Goal: Use online tool/utility: Utilize a website feature to perform a specific function

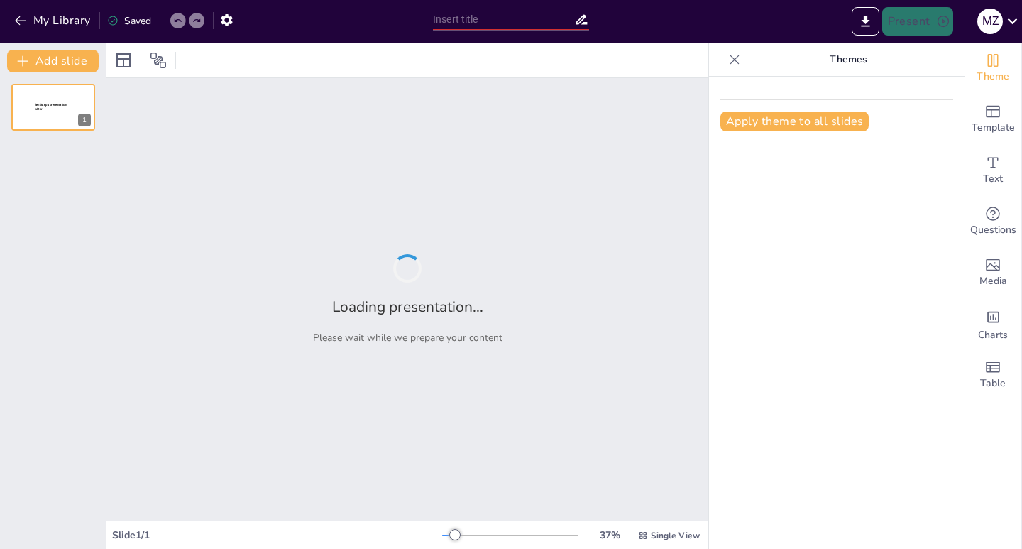
type input "HTML"
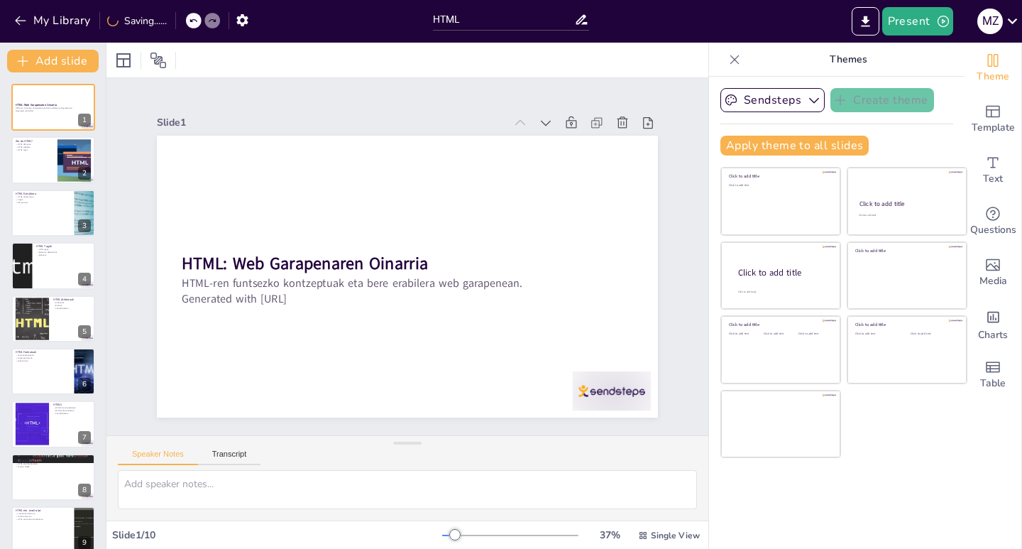
click at [40, 237] on div "HTML: Web Garapenaren Oinarria HTML-ren funtsezko kontzeptuak eta bere erabiler…" at bounding box center [53, 345] width 106 height 522
click at [43, 252] on p "Elementu desberdinak" at bounding box center [63, 252] width 55 height 3
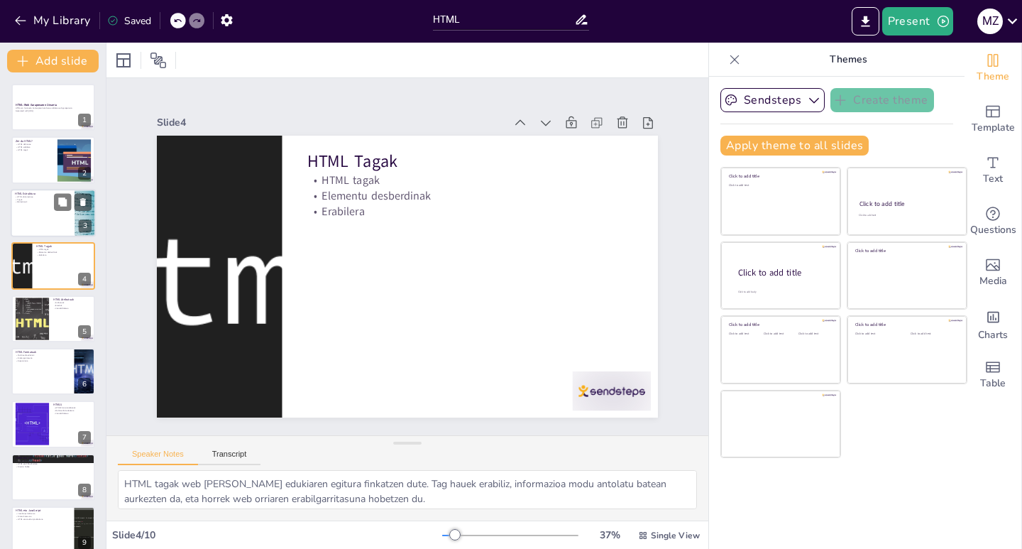
click at [37, 204] on div at bounding box center [53, 213] width 85 height 48
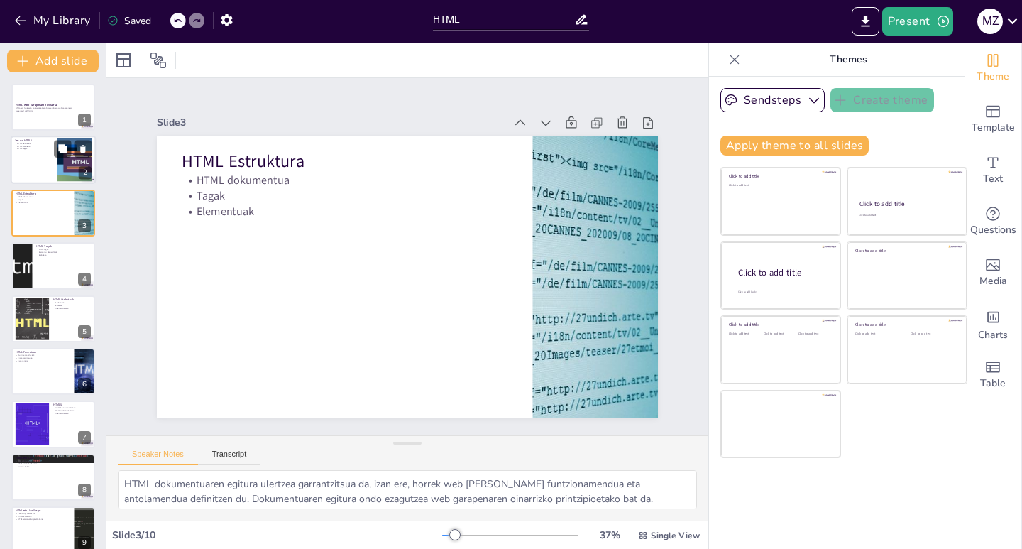
click at [44, 148] on p "HTML tagak" at bounding box center [34, 149] width 38 height 3
type textarea "HTML definizioa ulertzea funtsezkoa da web garapenaren oinarrizko printzipioak …"
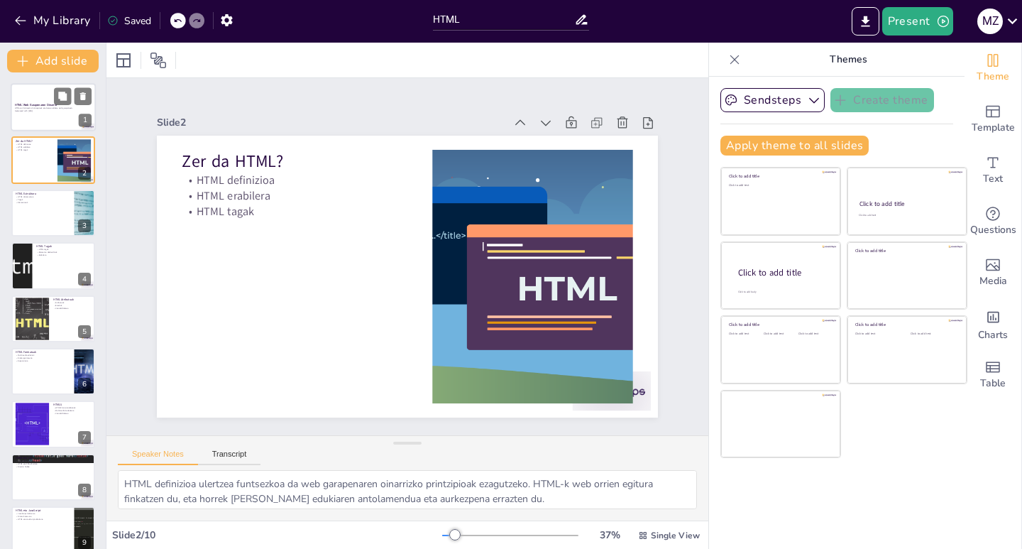
click at [46, 109] on p "HTML-ren funtsezko kontzeptuak eta bere erabilera web garapenean." at bounding box center [53, 108] width 77 height 3
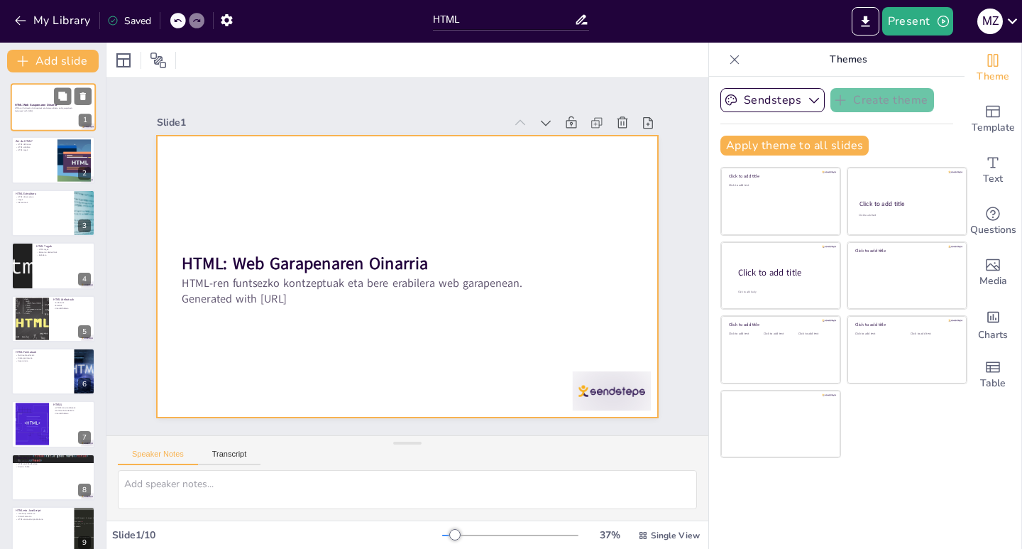
click at [48, 124] on div at bounding box center [53, 107] width 85 height 48
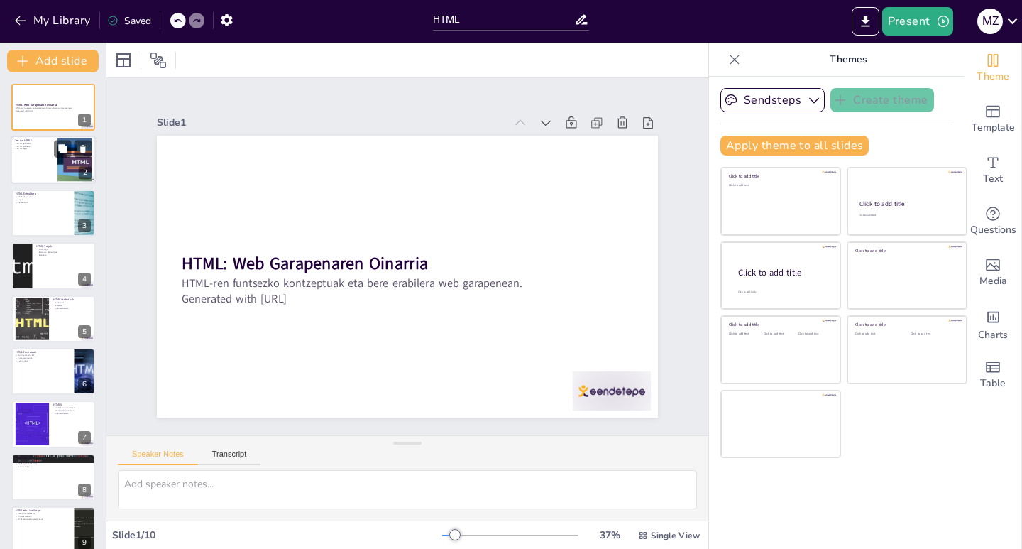
click at [60, 170] on div at bounding box center [74, 159] width 82 height 43
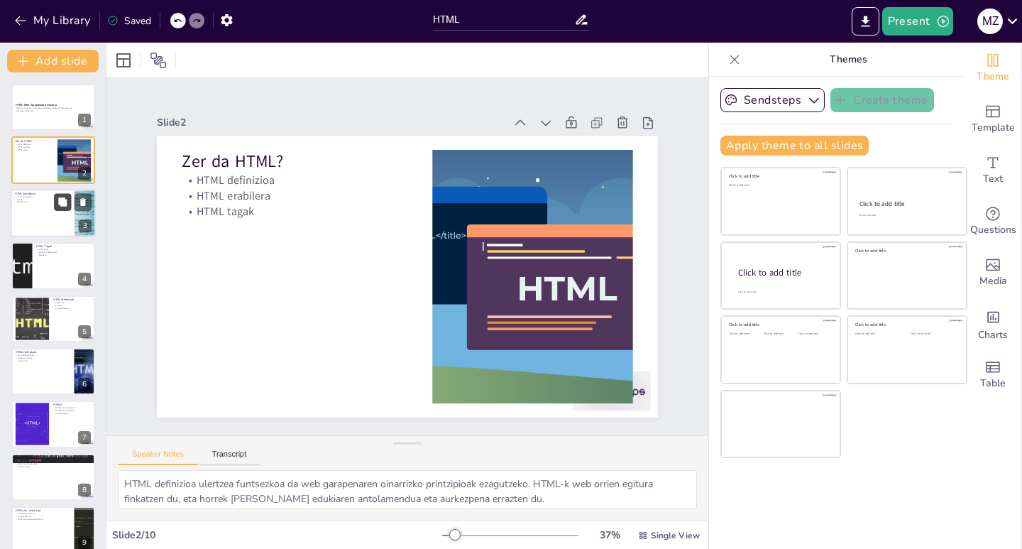
click at [62, 204] on icon at bounding box center [62, 201] width 9 height 9
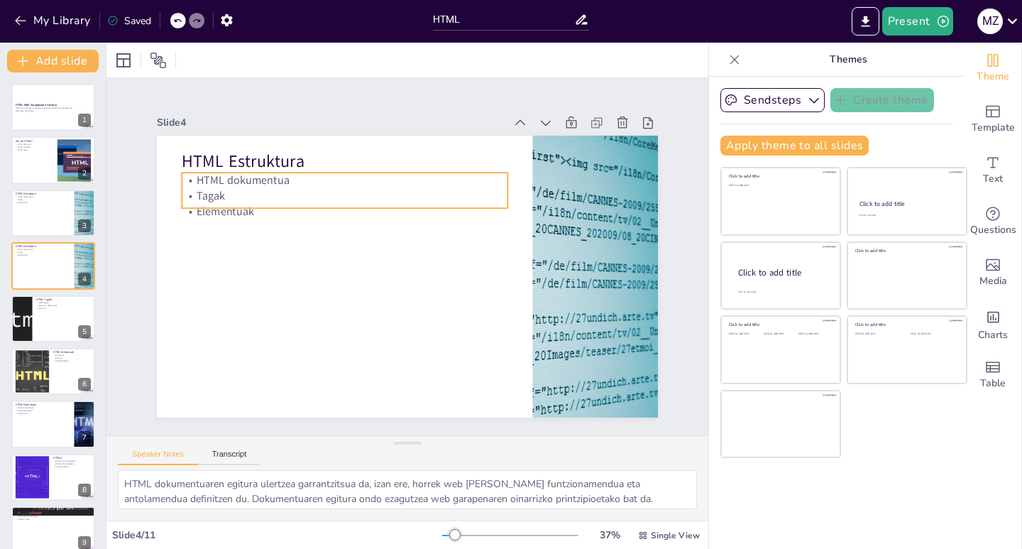
click at [259, 188] on p "Tagak" at bounding box center [345, 196] width 326 height 16
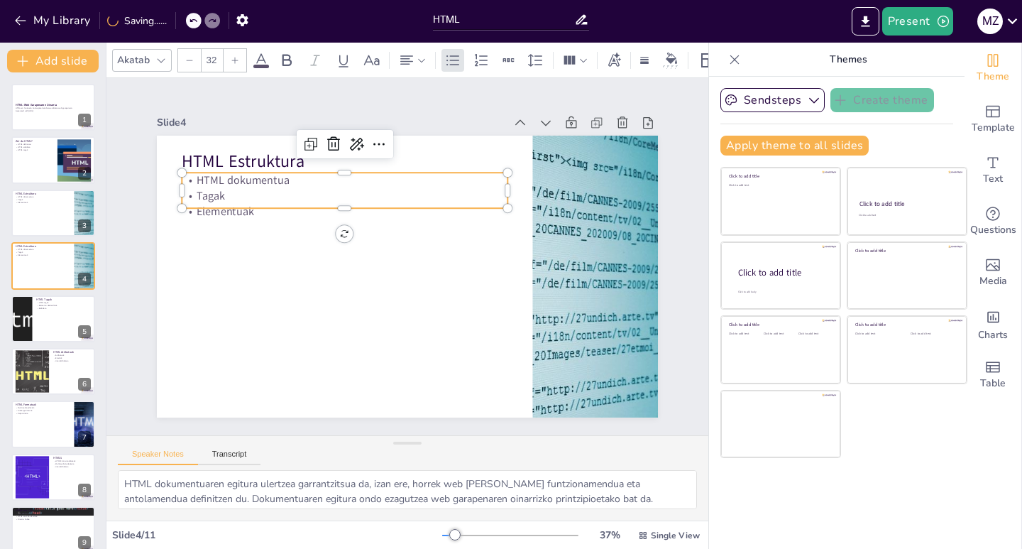
click at [235, 210] on p "Elementuak" at bounding box center [350, 205] width 326 height 50
drag, startPoint x: 28, startPoint y: 25, endPoint x: 241, endPoint y: 23, distance: 212.9
click at [241, 23] on div "My Library Saved" at bounding box center [213, 20] width 426 height 26
click at [29, 153] on div at bounding box center [53, 160] width 85 height 48
type textarea "HTML definizioa ulertzea funtsezkoa da web garapenaren oinarrizko printzipioak …"
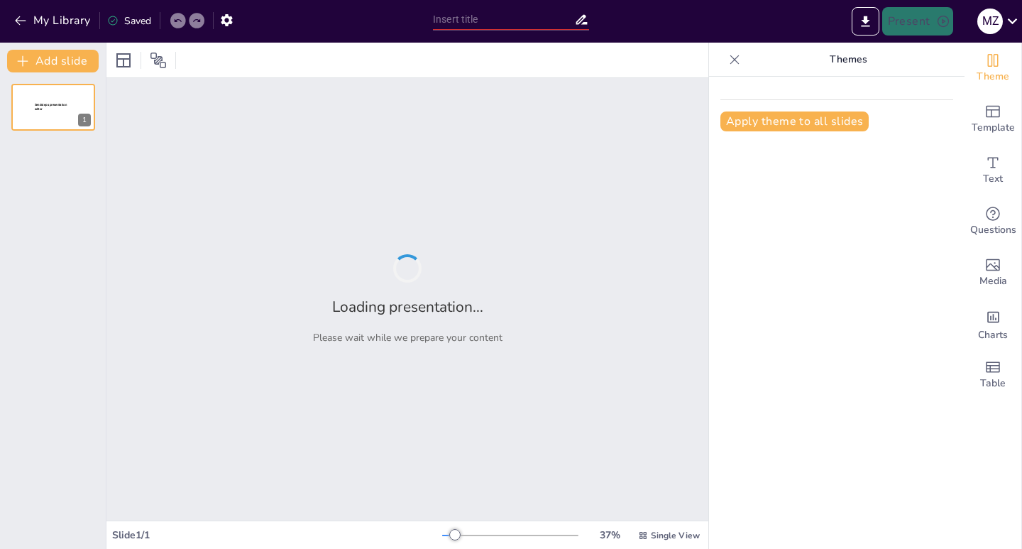
type input "HTML"
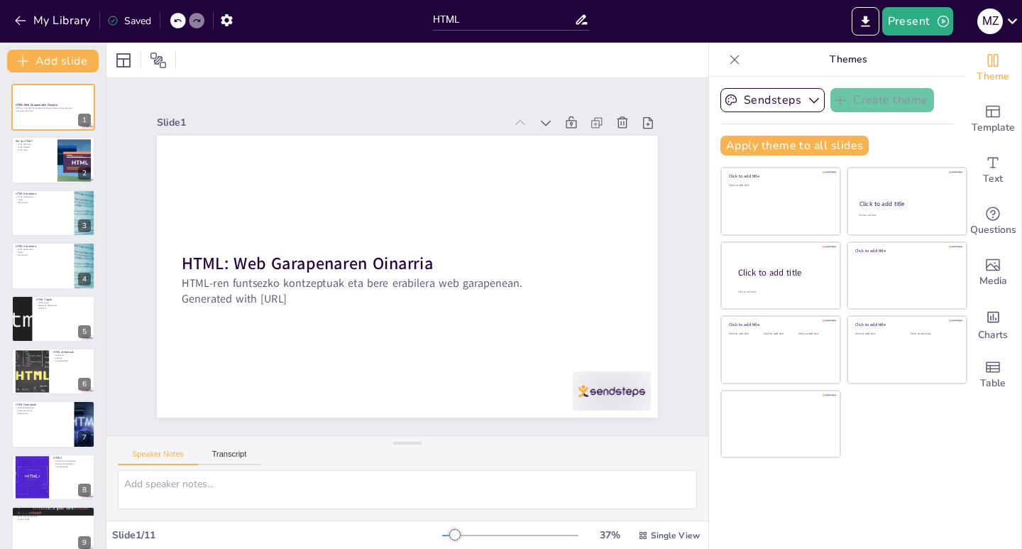
click at [709, 61] on div "Themes" at bounding box center [836, 60] width 255 height 34
click at [723, 59] on div at bounding box center [734, 59] width 23 height 23
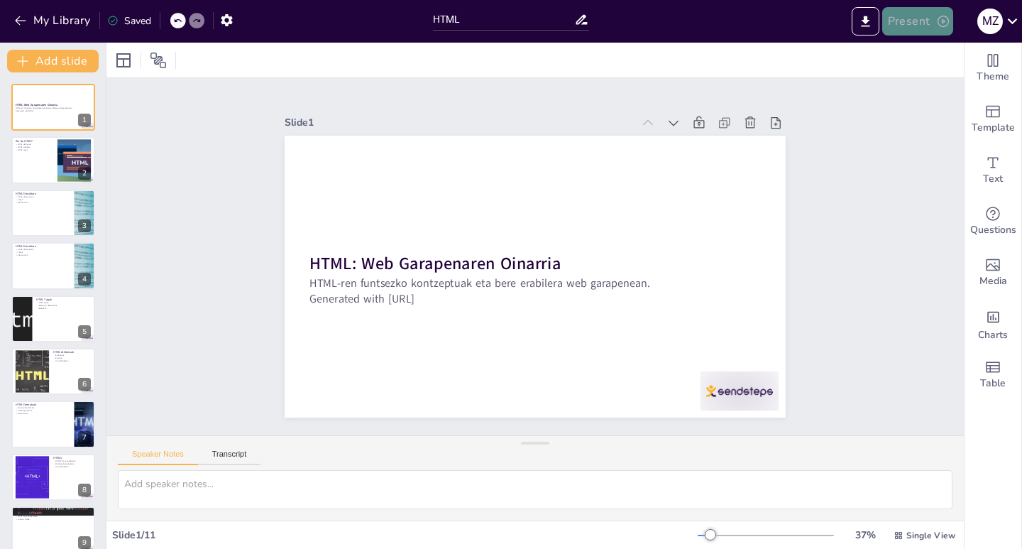
click at [949, 31] on button "Present" at bounding box center [917, 21] width 71 height 28
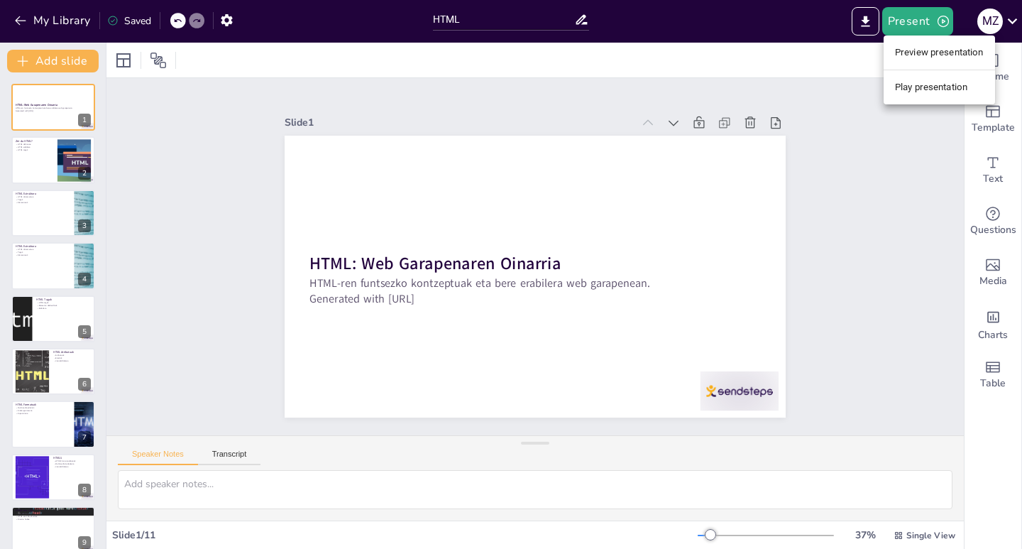
drag, startPoint x: 946, startPoint y: 82, endPoint x: 832, endPoint y: 321, distance: 265.1
click at [832, 319] on div "Preview presentation Play presentation" at bounding box center [511, 274] width 1022 height 549
click at [948, 82] on li "Play presentation" at bounding box center [939, 87] width 111 height 23
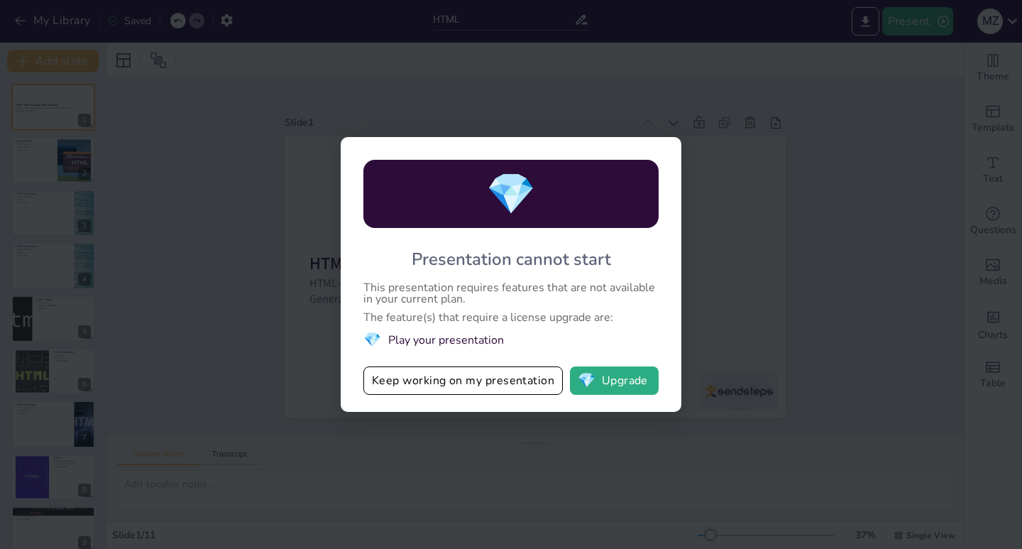
click at [807, 222] on div "💎 Presentation cannot start This presentation requires features that are not av…" at bounding box center [511, 274] width 1022 height 549
click at [517, 395] on button "Keep working on my presentation" at bounding box center [462, 380] width 199 height 28
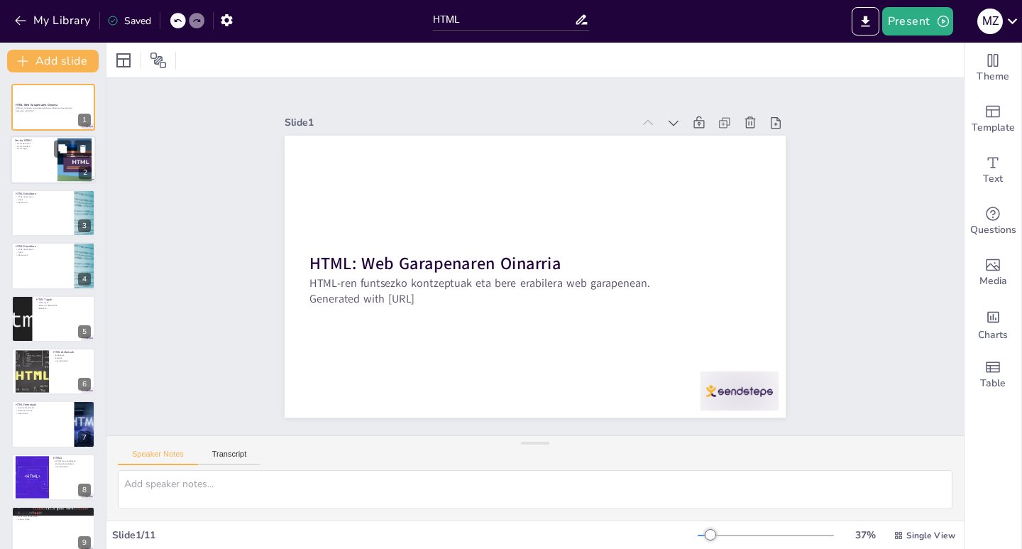
click at [40, 168] on div at bounding box center [53, 160] width 85 height 48
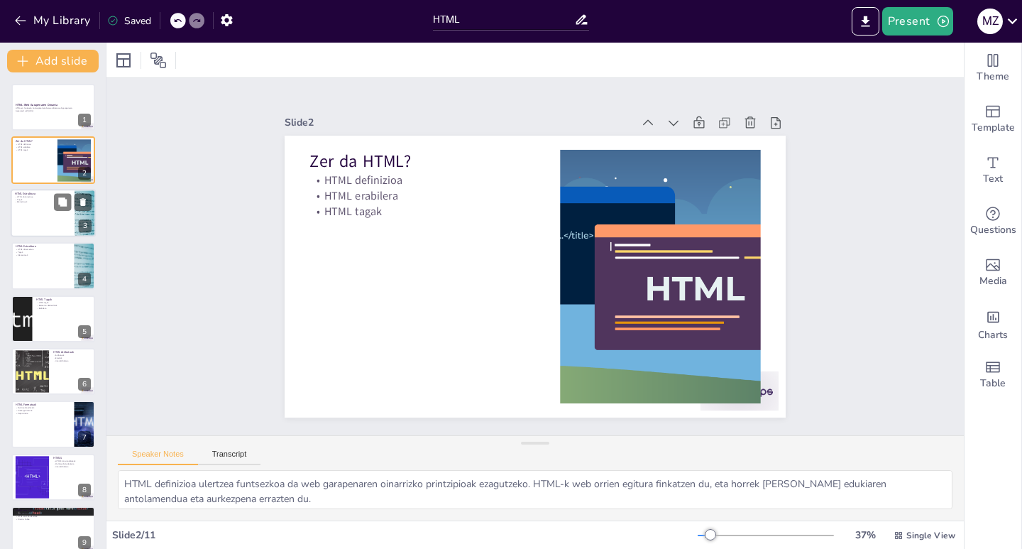
click at [51, 192] on p "HTML Estruktura" at bounding box center [42, 193] width 55 height 4
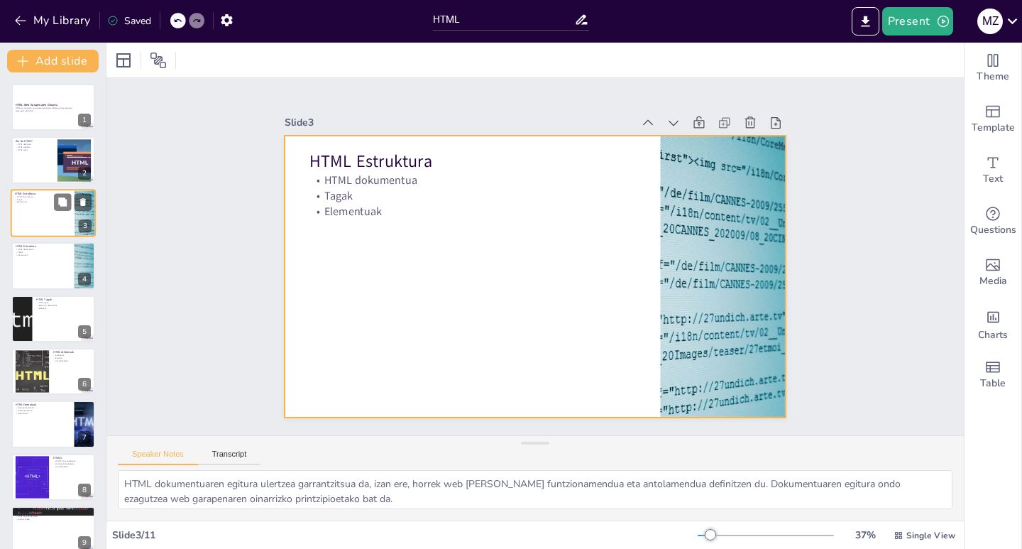
click at [54, 227] on div at bounding box center [53, 213] width 85 height 48
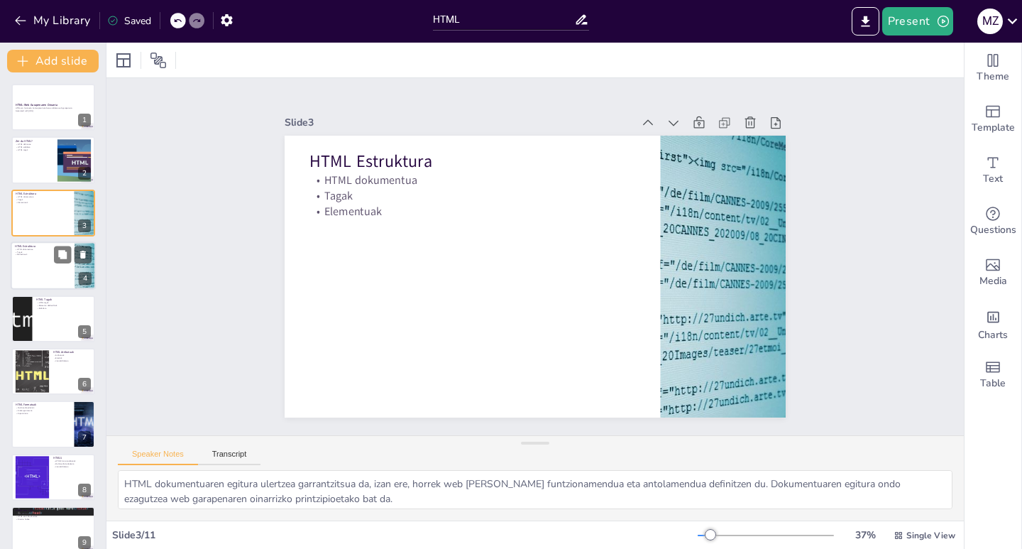
click at [51, 253] on div "HTML dokumentua Tagak Elementuak" at bounding box center [42, 252] width 55 height 8
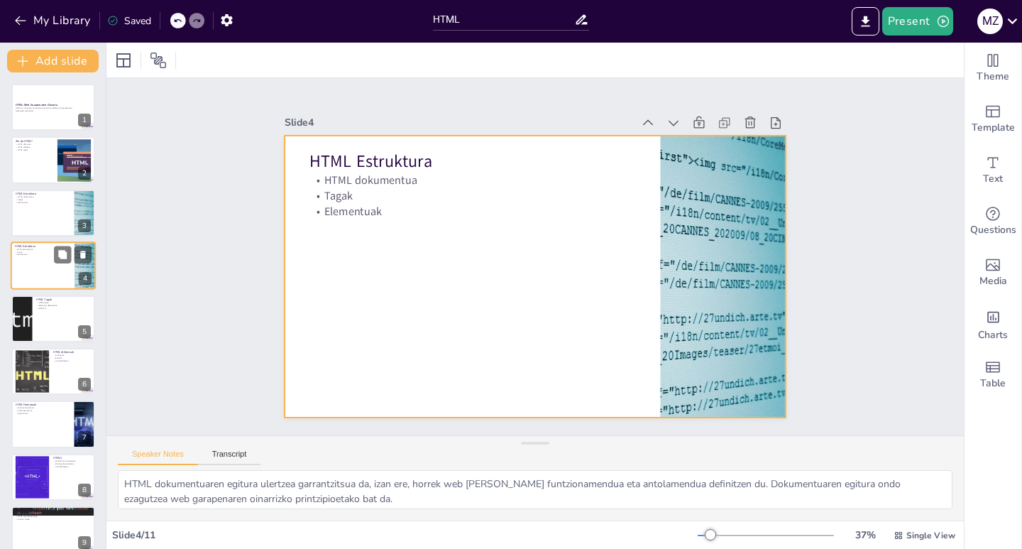
drag, startPoint x: 49, startPoint y: 287, endPoint x: 49, endPoint y: 302, distance: 14.9
click at [49, 287] on div at bounding box center [53, 265] width 85 height 48
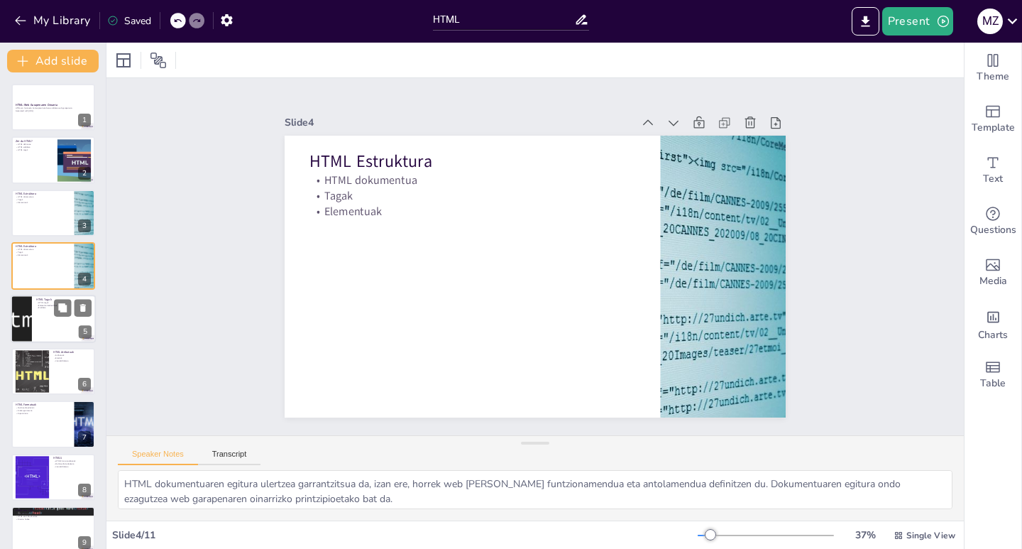
click at [49, 319] on div at bounding box center [53, 319] width 85 height 48
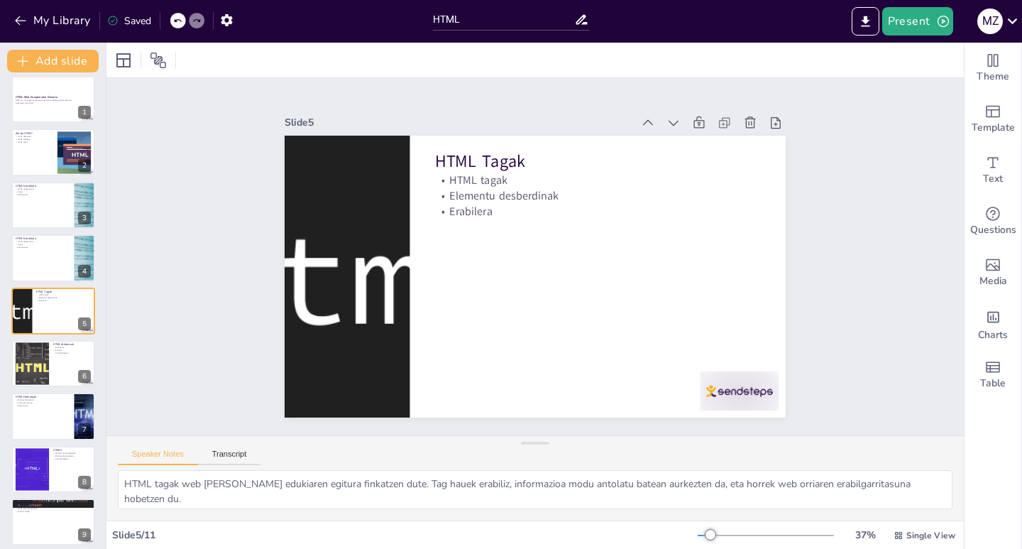
drag, startPoint x: 43, startPoint y: 380, endPoint x: 51, endPoint y: 397, distance: 18.1
click at [46, 340] on div "HTML Atributuak Atributuak Estekak Interaktibitatea" at bounding box center [53, 340] width 84 height 0
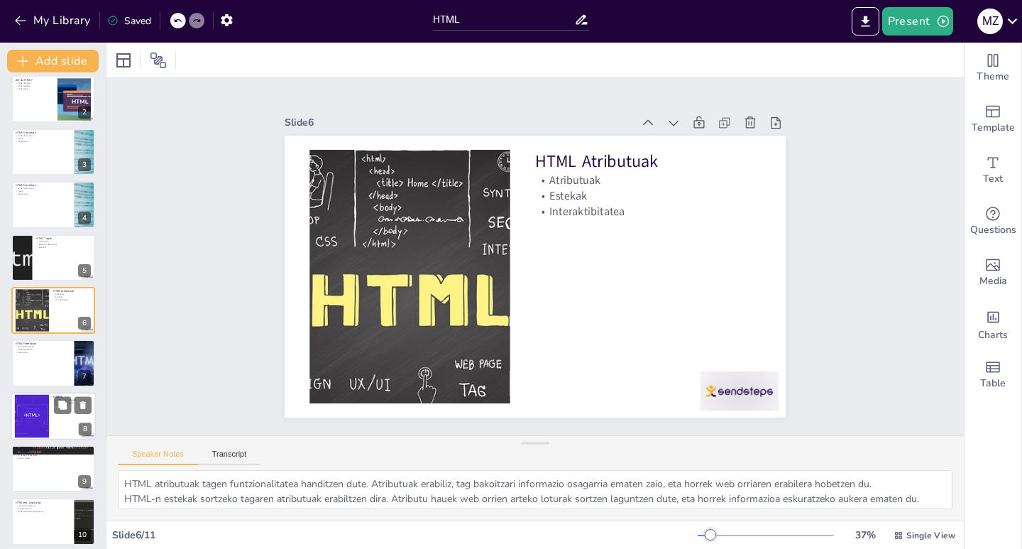
click at [53, 392] on div "HTML5 HTML5 funtzionalitateak Multimedia kudeaketa Interaktibitatea" at bounding box center [53, 392] width 85 height 0
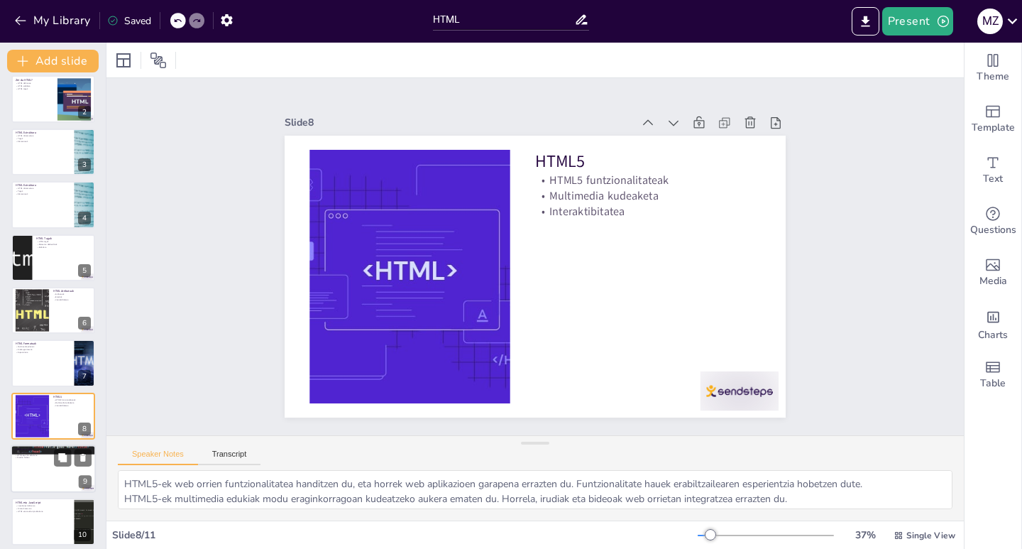
scroll to position [121, 0]
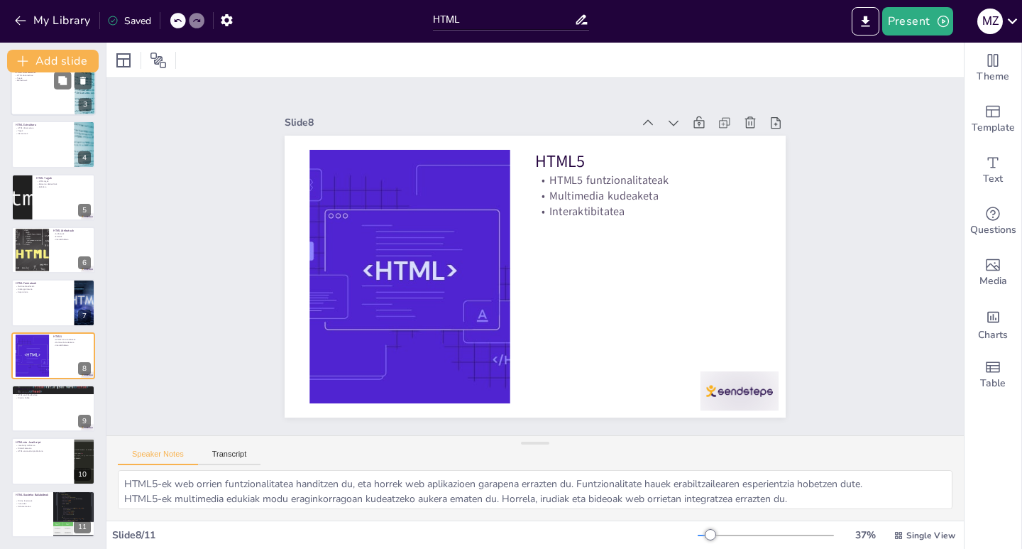
click at [29, 106] on div at bounding box center [53, 91] width 85 height 48
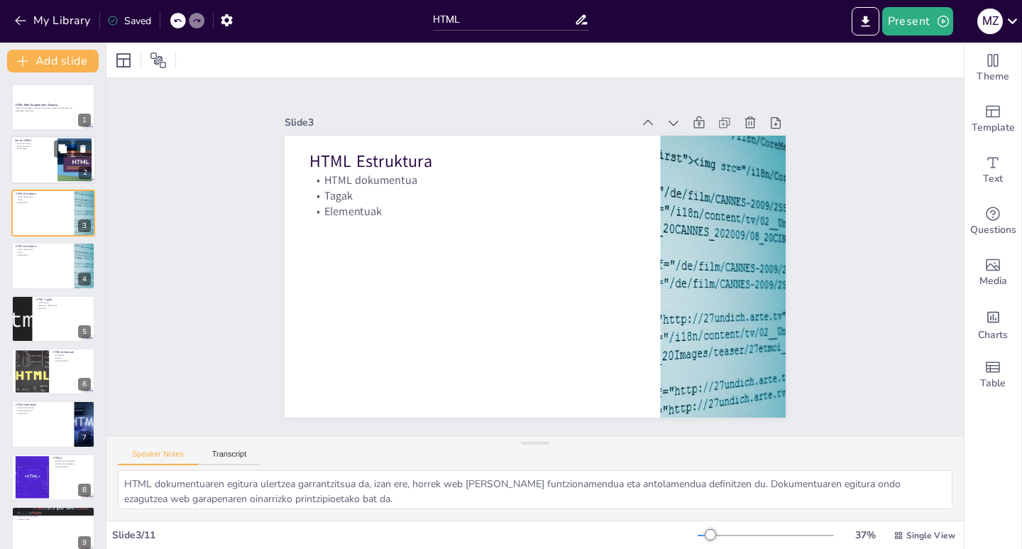
click at [49, 148] on p "HTML tagak" at bounding box center [34, 149] width 38 height 3
type textarea "HTML definizioa ulertzea funtsezkoa da web garapenaren oinarrizko printzipioak …"
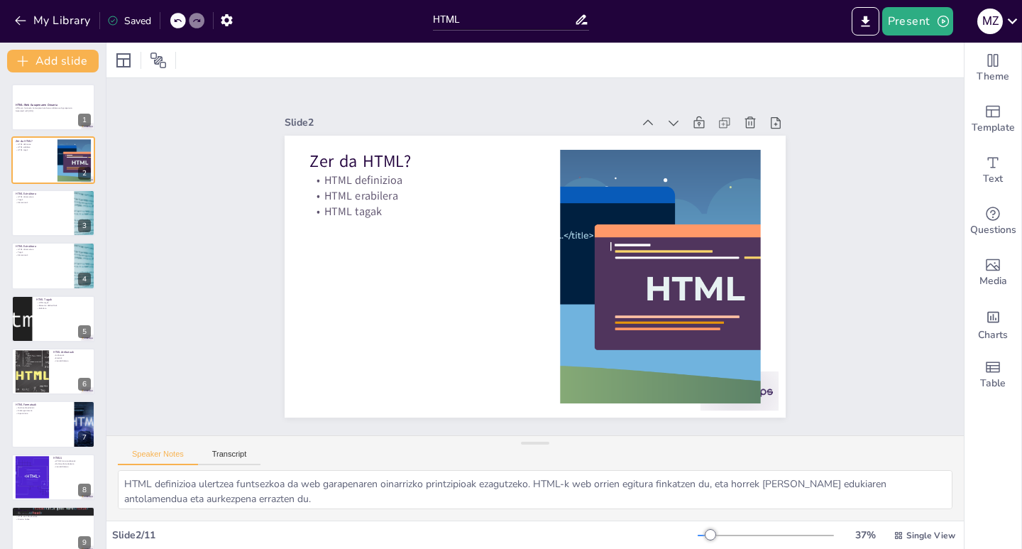
click at [9, 23] on div "My Library Saved" at bounding box center [120, 20] width 240 height 26
click at [11, 23] on div "My Library Saved" at bounding box center [120, 20] width 240 height 26
click at [15, 22] on icon "button" at bounding box center [20, 20] width 14 height 14
